Goal: Communication & Community: Answer question/provide support

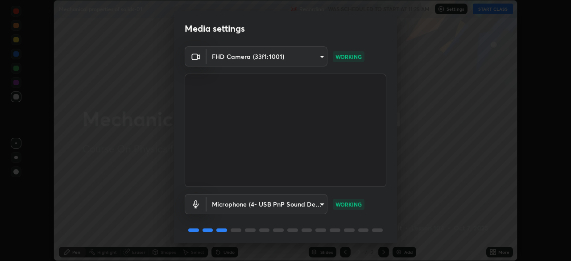
scroll to position [32, 0]
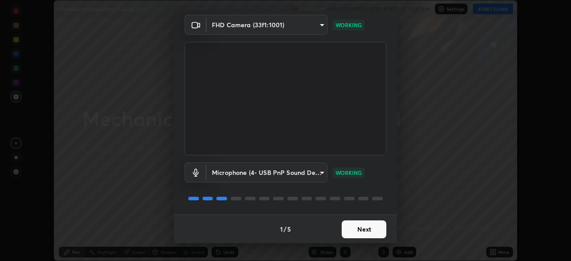
click at [372, 231] on button "Next" at bounding box center [364, 229] width 45 height 18
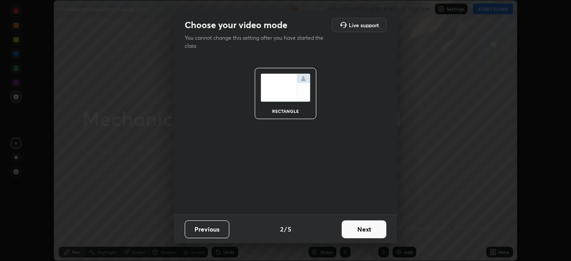
scroll to position [0, 0]
click at [371, 230] on button "Next" at bounding box center [364, 229] width 45 height 18
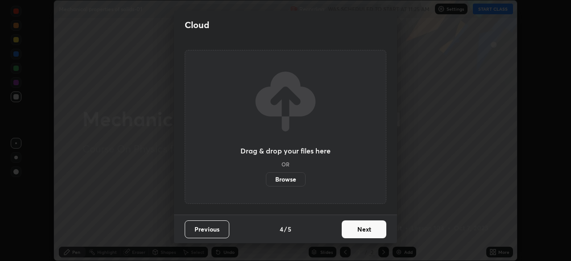
click at [374, 231] on button "Next" at bounding box center [364, 229] width 45 height 18
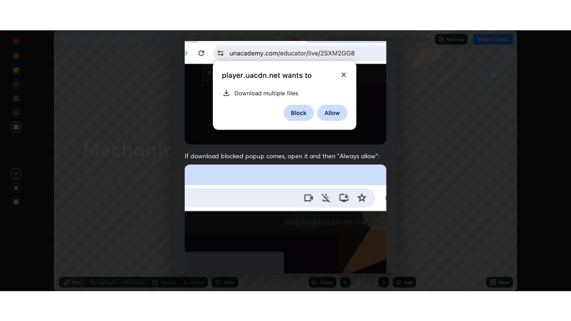
scroll to position [214, 0]
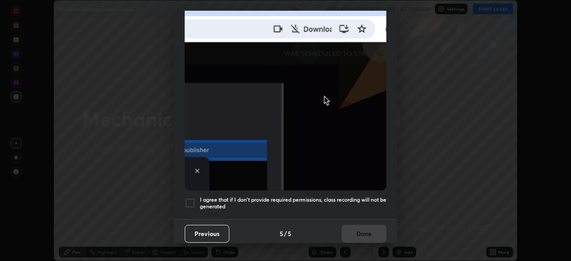
click at [367, 196] on h5 "I agree that if I don't provide required permissions, class recording will not …" at bounding box center [293, 203] width 186 height 14
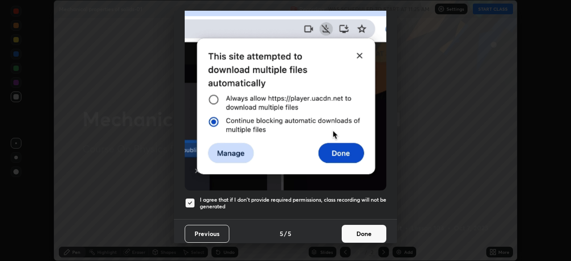
click at [372, 230] on button "Done" at bounding box center [364, 234] width 45 height 18
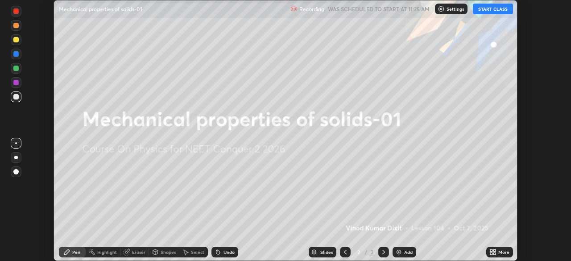
click at [498, 12] on button "START CLASS" at bounding box center [493, 9] width 40 height 11
click at [495, 253] on icon at bounding box center [494, 253] width 2 height 2
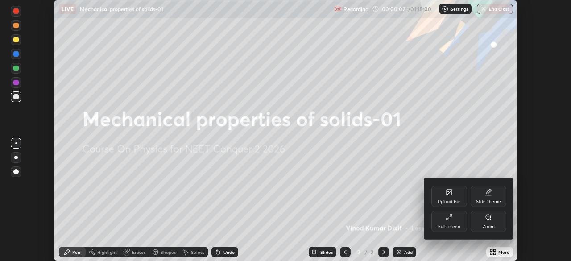
click at [457, 222] on div "Full screen" at bounding box center [449, 220] width 36 height 21
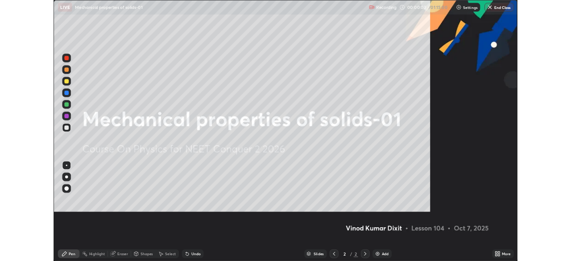
scroll to position [321, 571]
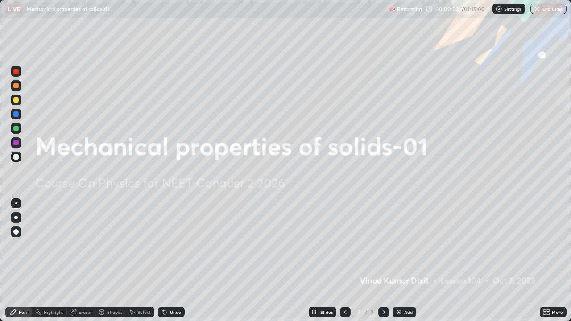
click at [402, 260] on div "Add" at bounding box center [404, 312] width 24 height 11
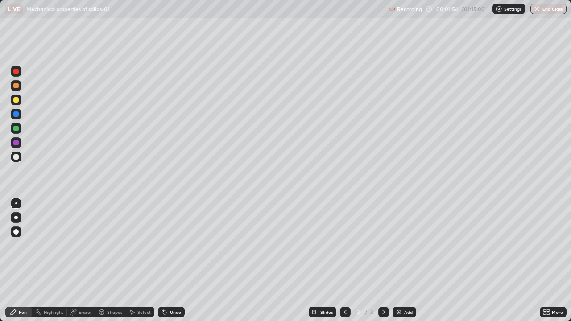
click at [16, 100] on div at bounding box center [15, 99] width 5 height 5
click at [17, 130] on div at bounding box center [15, 128] width 5 height 5
click at [402, 260] on div "Add" at bounding box center [404, 312] width 24 height 11
click at [17, 100] on div at bounding box center [15, 99] width 5 height 5
click at [87, 260] on div "Eraser" at bounding box center [84, 312] width 13 height 4
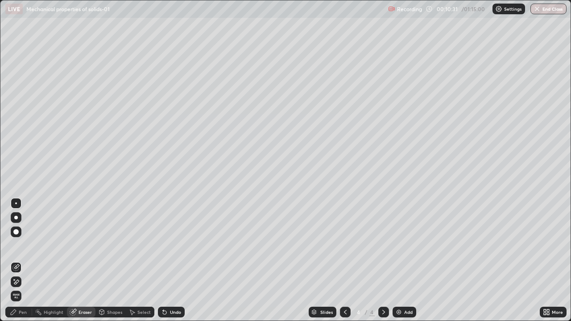
click at [22, 260] on div "Pen" at bounding box center [23, 312] width 8 height 4
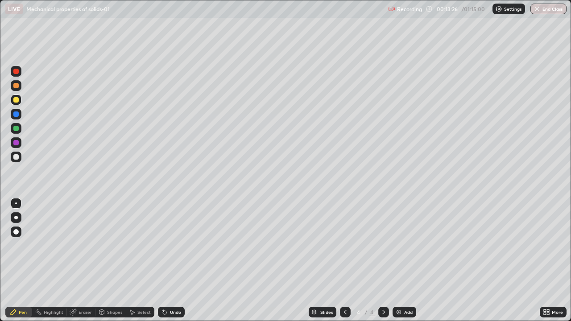
click at [17, 127] on div at bounding box center [15, 128] width 5 height 5
click at [408, 260] on div "Add" at bounding box center [408, 312] width 8 height 4
click at [20, 105] on div at bounding box center [16, 100] width 11 height 14
click at [20, 130] on div at bounding box center [16, 128] width 11 height 11
click at [17, 161] on div at bounding box center [16, 157] width 11 height 11
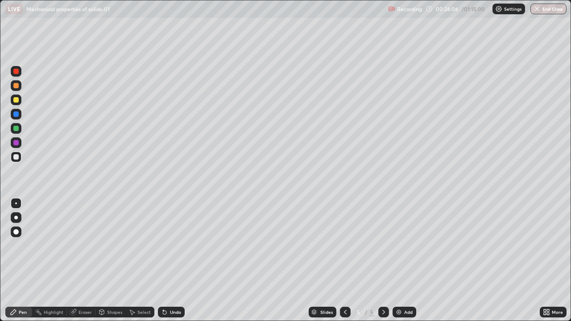
click at [409, 260] on div "Add" at bounding box center [408, 312] width 8 height 4
click at [18, 103] on div at bounding box center [16, 100] width 11 height 11
click at [17, 128] on div at bounding box center [15, 128] width 5 height 5
click at [404, 260] on div "Add" at bounding box center [408, 312] width 8 height 4
click at [21, 102] on div at bounding box center [16, 100] width 11 height 11
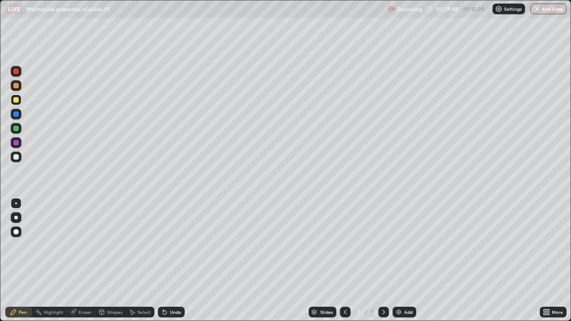
click at [115, 260] on div "Shapes" at bounding box center [114, 312] width 15 height 4
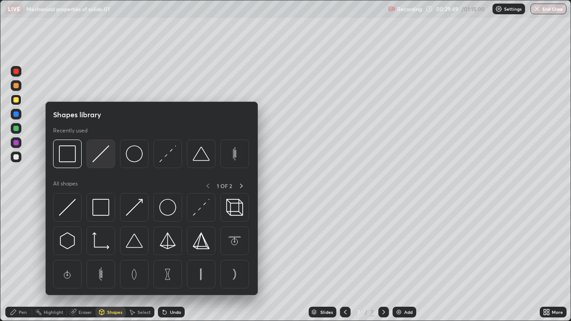
click at [103, 156] on img at bounding box center [100, 153] width 17 height 17
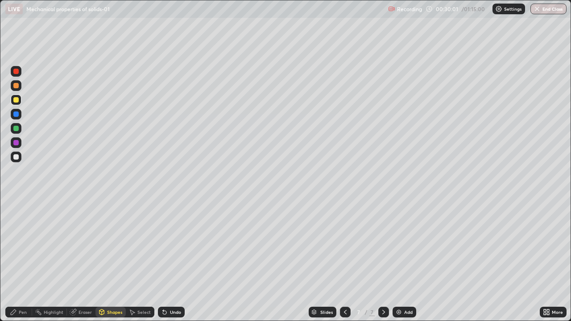
click at [19, 133] on div at bounding box center [16, 128] width 11 height 11
click at [24, 260] on div "Pen" at bounding box center [23, 312] width 8 height 4
click at [21, 103] on div at bounding box center [16, 100] width 11 height 11
click at [18, 129] on div at bounding box center [15, 128] width 5 height 5
click at [405, 260] on div "Add" at bounding box center [408, 312] width 8 height 4
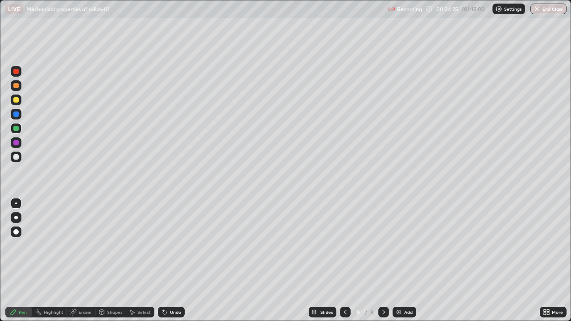
click at [17, 103] on div at bounding box center [16, 100] width 11 height 11
click at [21, 128] on div at bounding box center [16, 128] width 11 height 11
click at [406, 260] on div "Add" at bounding box center [408, 312] width 8 height 4
click at [115, 260] on div "Shapes" at bounding box center [114, 312] width 15 height 4
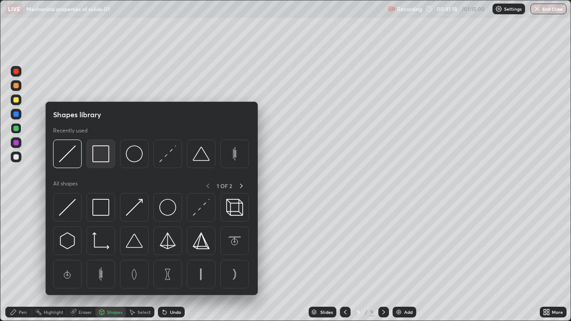
click at [106, 162] on img at bounding box center [100, 153] width 17 height 17
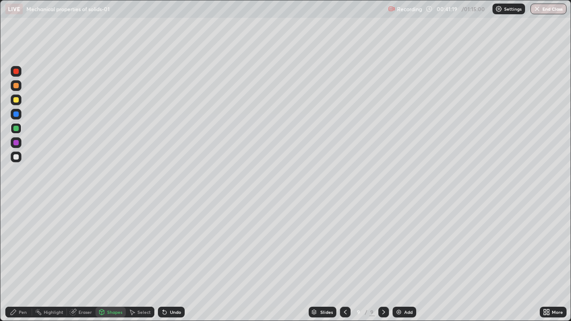
click at [114, 260] on div "Shapes" at bounding box center [114, 312] width 15 height 4
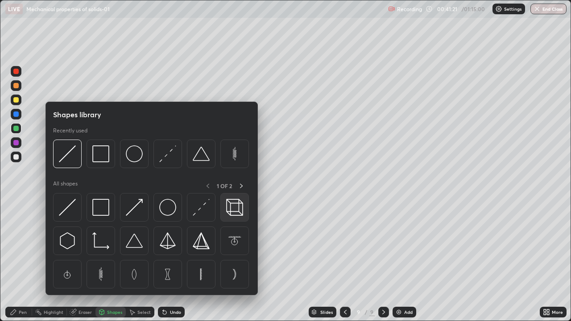
click at [235, 208] on img at bounding box center [234, 207] width 17 height 17
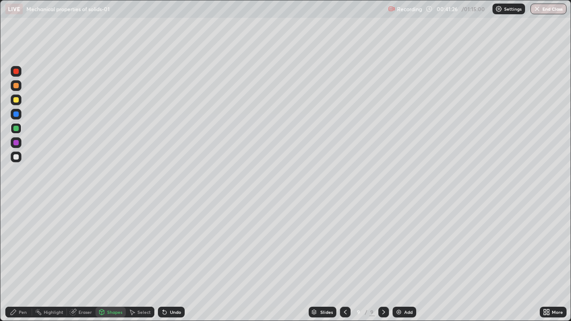
click at [23, 260] on div "Pen" at bounding box center [23, 312] width 8 height 4
click at [17, 100] on div at bounding box center [15, 99] width 5 height 5
click at [118, 260] on div "Shapes" at bounding box center [114, 312] width 15 height 4
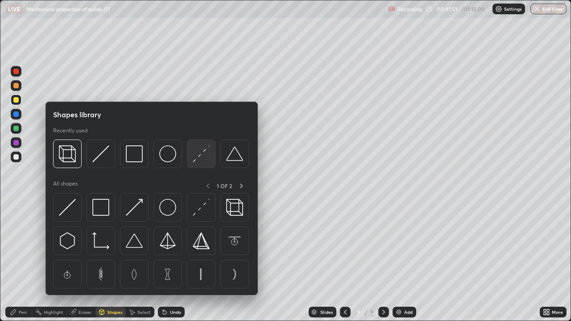
click at [200, 159] on img at bounding box center [201, 153] width 17 height 17
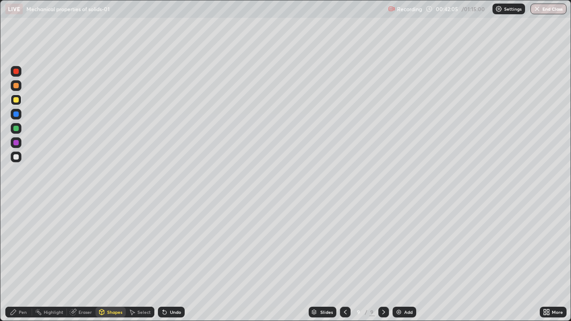
click at [116, 260] on div "Shapes" at bounding box center [114, 312] width 15 height 4
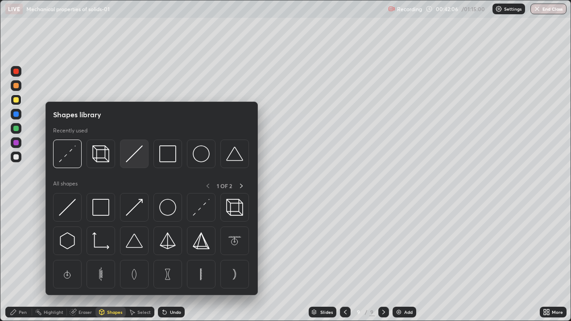
click at [138, 156] on img at bounding box center [134, 153] width 17 height 17
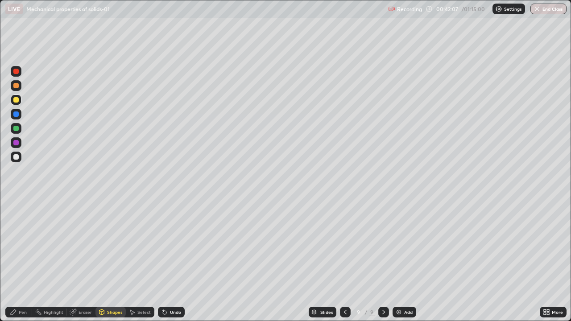
click at [17, 132] on div at bounding box center [16, 128] width 11 height 11
click at [17, 157] on div at bounding box center [15, 156] width 5 height 5
click at [86, 260] on div "Eraser" at bounding box center [84, 312] width 13 height 4
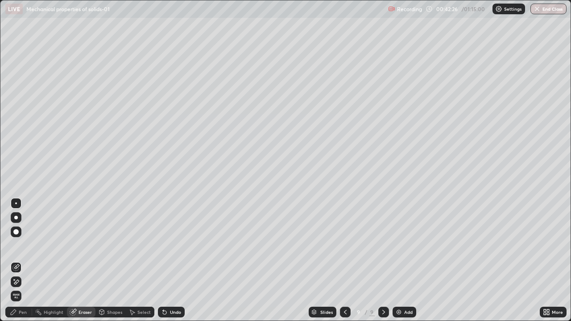
click at [116, 260] on div "Shapes" at bounding box center [114, 312] width 15 height 4
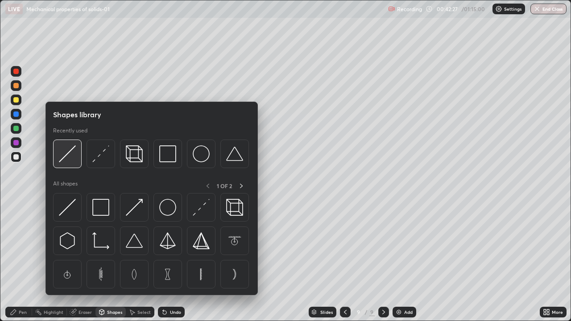
click at [72, 163] on div at bounding box center [67, 154] width 29 height 29
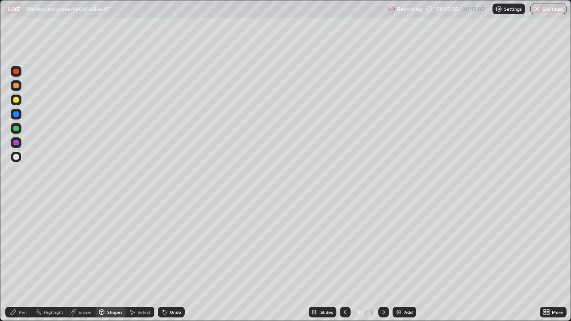
click at [28, 260] on div "Pen" at bounding box center [18, 312] width 27 height 11
click at [77, 260] on div "Eraser" at bounding box center [81, 312] width 29 height 11
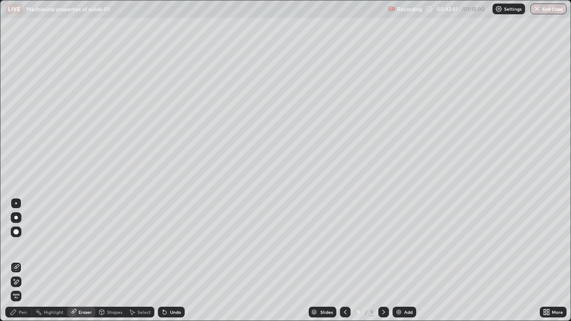
click at [21, 260] on div "Pen" at bounding box center [18, 312] width 27 height 11
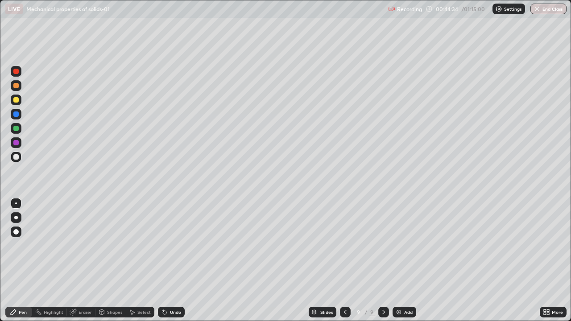
click at [85, 260] on div "Eraser" at bounding box center [84, 312] width 13 height 4
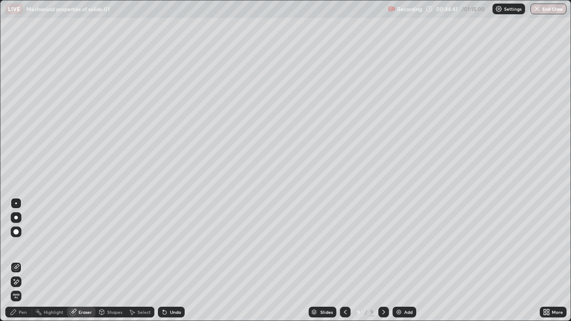
click at [116, 260] on div "Shapes" at bounding box center [114, 312] width 15 height 4
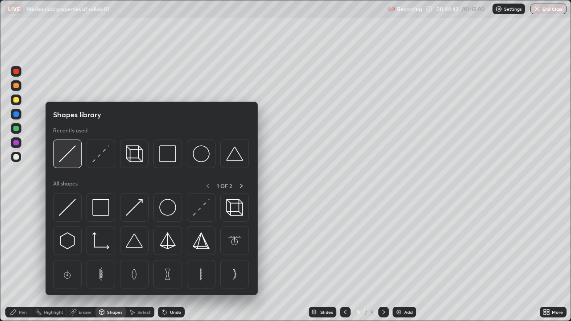
click at [68, 157] on img at bounding box center [67, 153] width 17 height 17
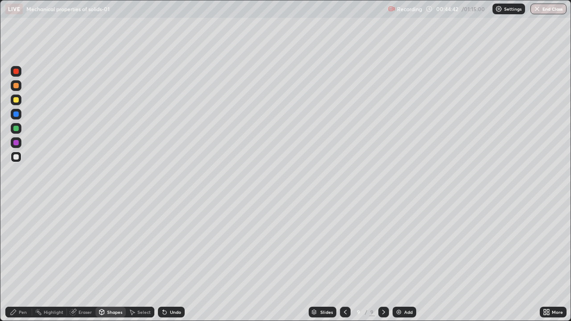
click at [19, 130] on div at bounding box center [16, 128] width 11 height 11
click at [25, 260] on div "Pen" at bounding box center [23, 312] width 8 height 4
click at [88, 260] on div "Eraser" at bounding box center [84, 312] width 13 height 4
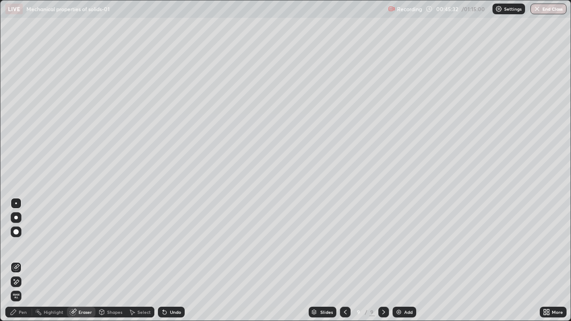
click at [111, 260] on div "Shapes" at bounding box center [114, 312] width 15 height 4
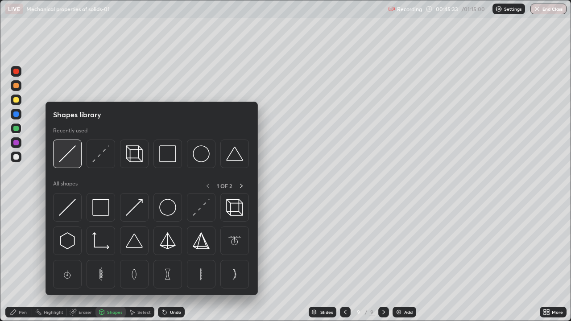
click at [72, 162] on img at bounding box center [67, 153] width 17 height 17
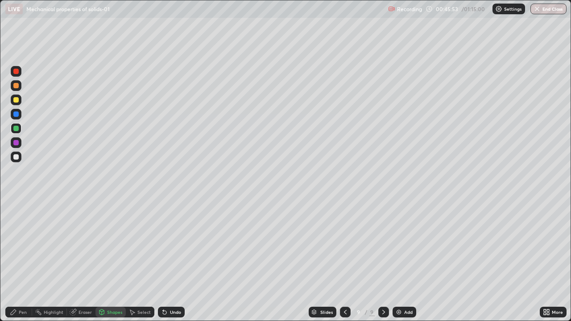
click at [85, 260] on div "Eraser" at bounding box center [84, 312] width 13 height 4
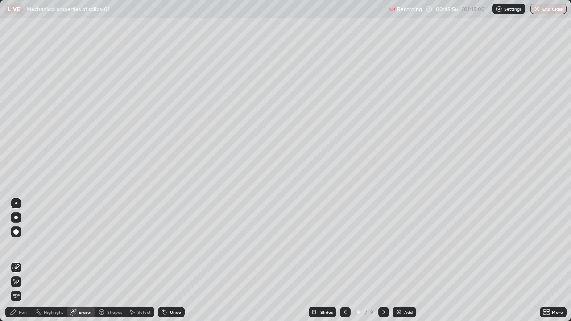
click at [114, 260] on div "Shapes" at bounding box center [114, 312] width 15 height 4
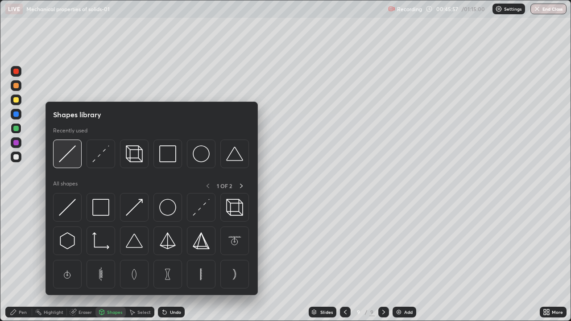
click at [74, 161] on img at bounding box center [67, 153] width 17 height 17
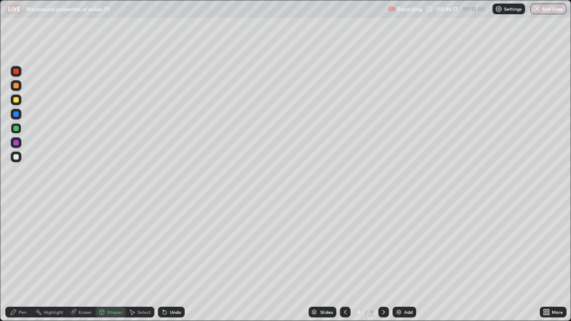
click at [29, 260] on div "Pen" at bounding box center [18, 312] width 27 height 11
click at [20, 159] on div at bounding box center [16, 157] width 11 height 11
click at [17, 144] on div at bounding box center [15, 142] width 5 height 5
click at [406, 260] on div "Add" at bounding box center [408, 312] width 8 height 4
click at [14, 128] on div at bounding box center [15, 128] width 5 height 5
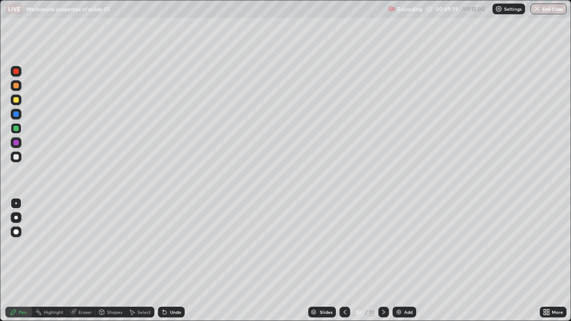
click at [345, 260] on icon at bounding box center [344, 312] width 7 height 7
click at [383, 260] on icon at bounding box center [383, 312] width 7 height 7
click at [16, 104] on div at bounding box center [16, 100] width 11 height 11
click at [405, 260] on div "Add" at bounding box center [408, 312] width 8 height 4
click at [344, 260] on icon at bounding box center [345, 312] width 7 height 7
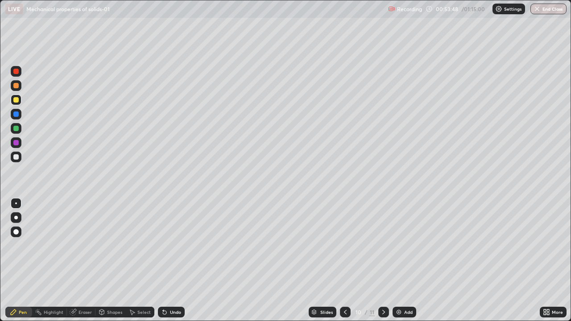
click at [344, 260] on icon at bounding box center [345, 312] width 7 height 7
click at [383, 260] on icon at bounding box center [383, 312] width 7 height 7
click at [85, 260] on div "Eraser" at bounding box center [84, 312] width 13 height 4
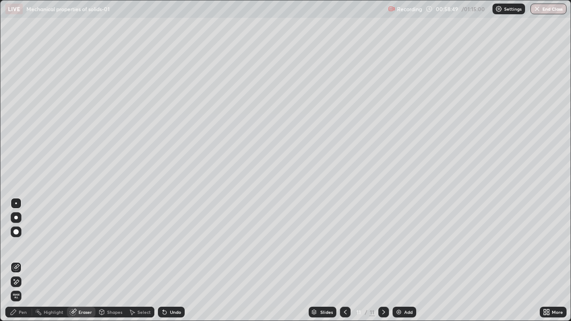
click at [26, 260] on div "Pen" at bounding box center [23, 312] width 8 height 4
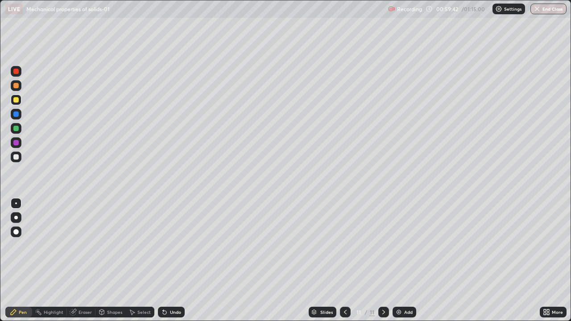
click at [409, 260] on div "Add" at bounding box center [408, 312] width 8 height 4
click at [16, 129] on div at bounding box center [15, 128] width 5 height 5
click at [408, 260] on div "Add" at bounding box center [408, 312] width 8 height 4
click at [16, 100] on div at bounding box center [15, 99] width 5 height 5
click at [548, 12] on button "End Class" at bounding box center [548, 9] width 36 height 11
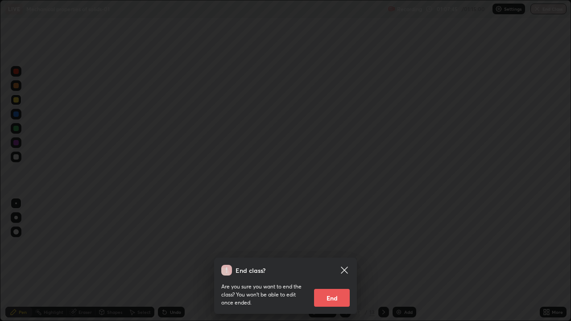
click at [338, 260] on button "End" at bounding box center [332, 298] width 36 height 18
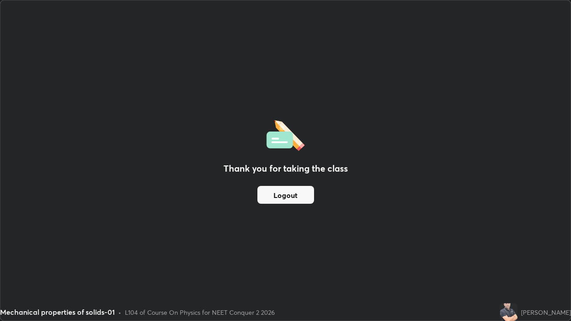
click at [289, 194] on button "Logout" at bounding box center [285, 195] width 57 height 18
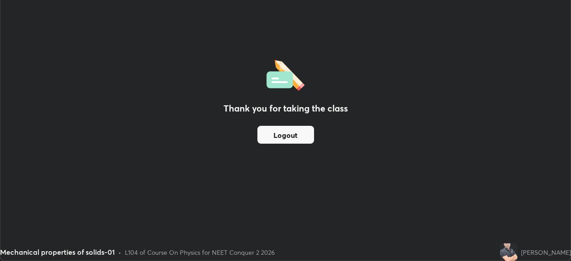
scroll to position [44335, 44025]
